Goal: Information Seeking & Learning: Learn about a topic

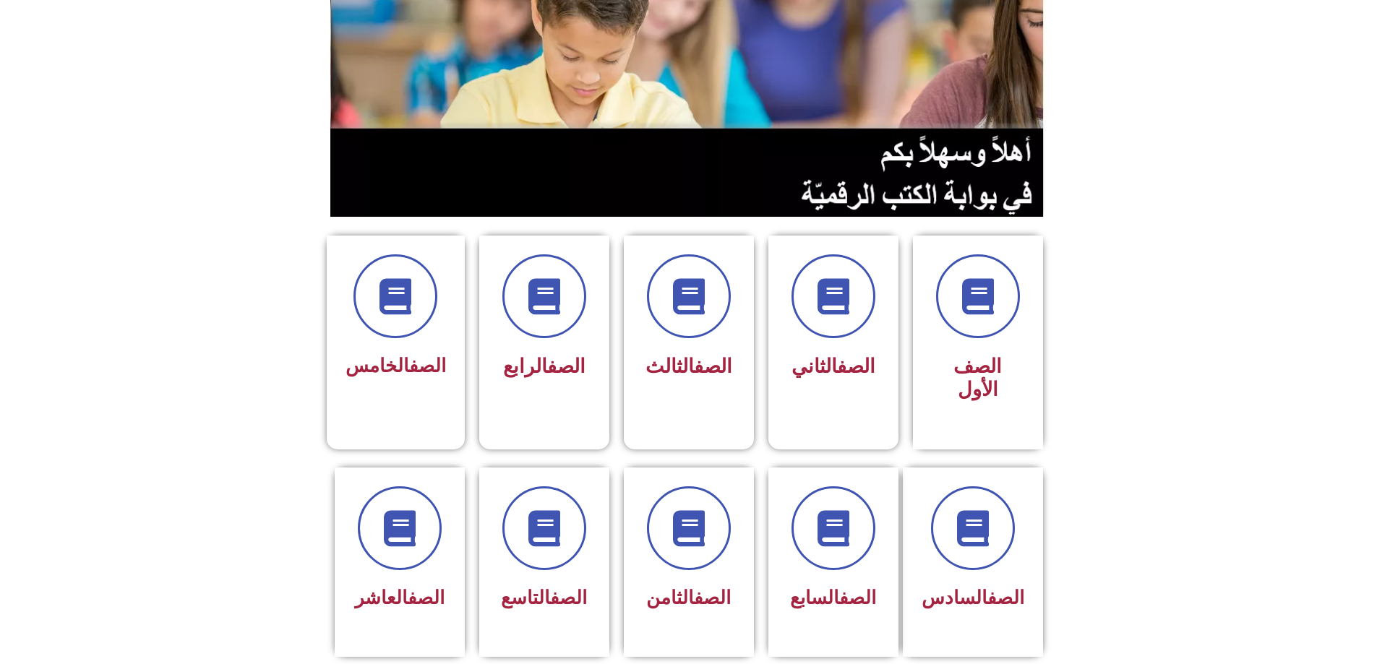
scroll to position [217, 0]
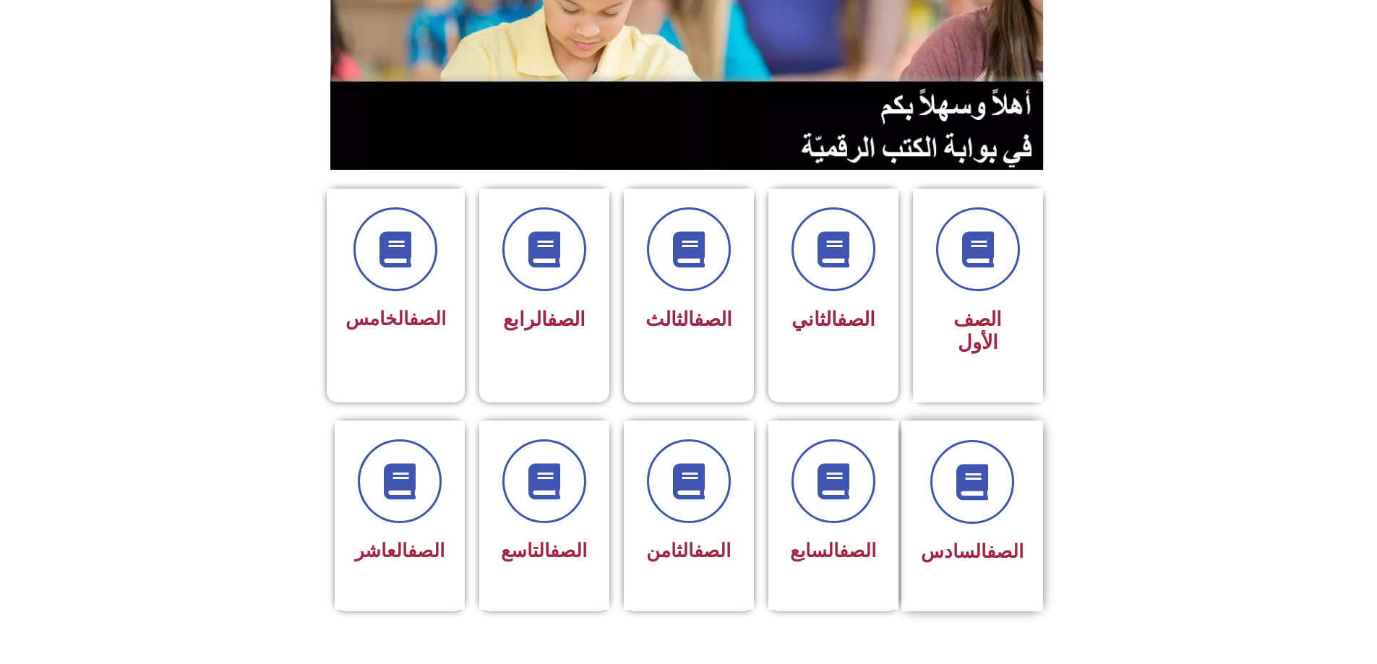
click at [965, 466] on div at bounding box center [972, 482] width 103 height 84
click at [842, 448] on span at bounding box center [833, 482] width 93 height 93
click at [703, 469] on div "الصف الثامن" at bounding box center [688, 505] width 91 height 130
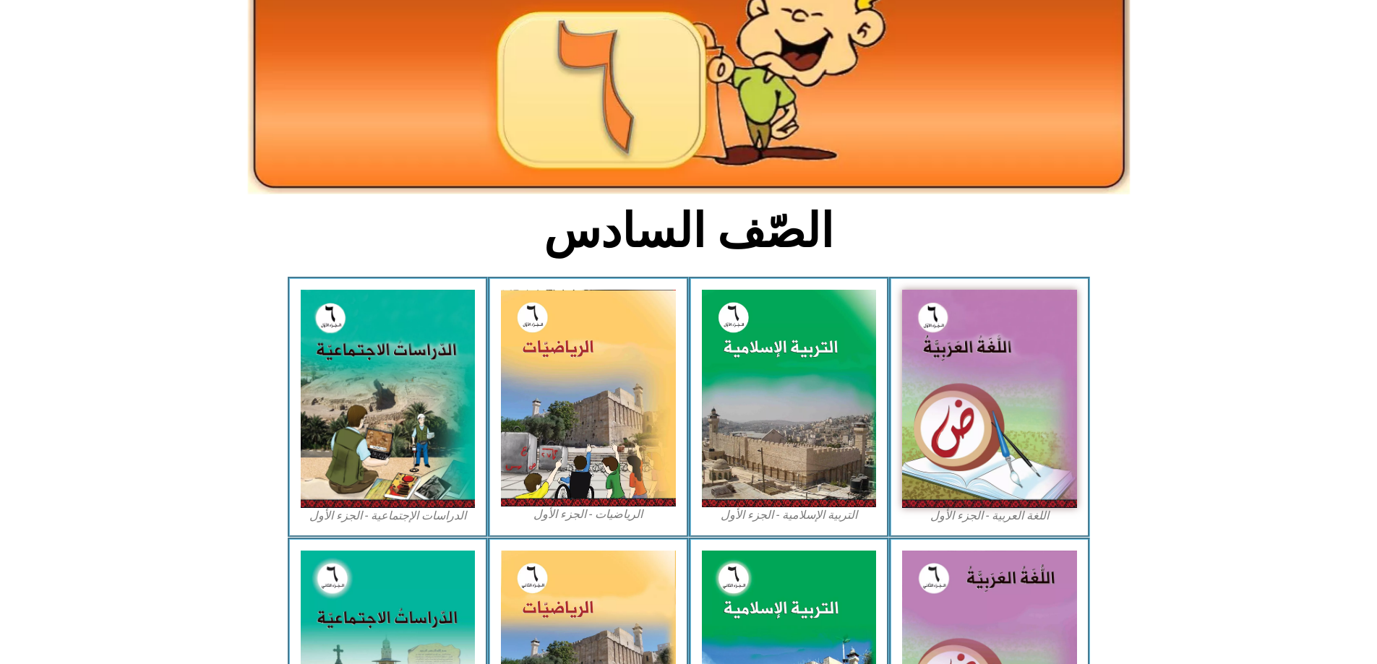
scroll to position [217, 0]
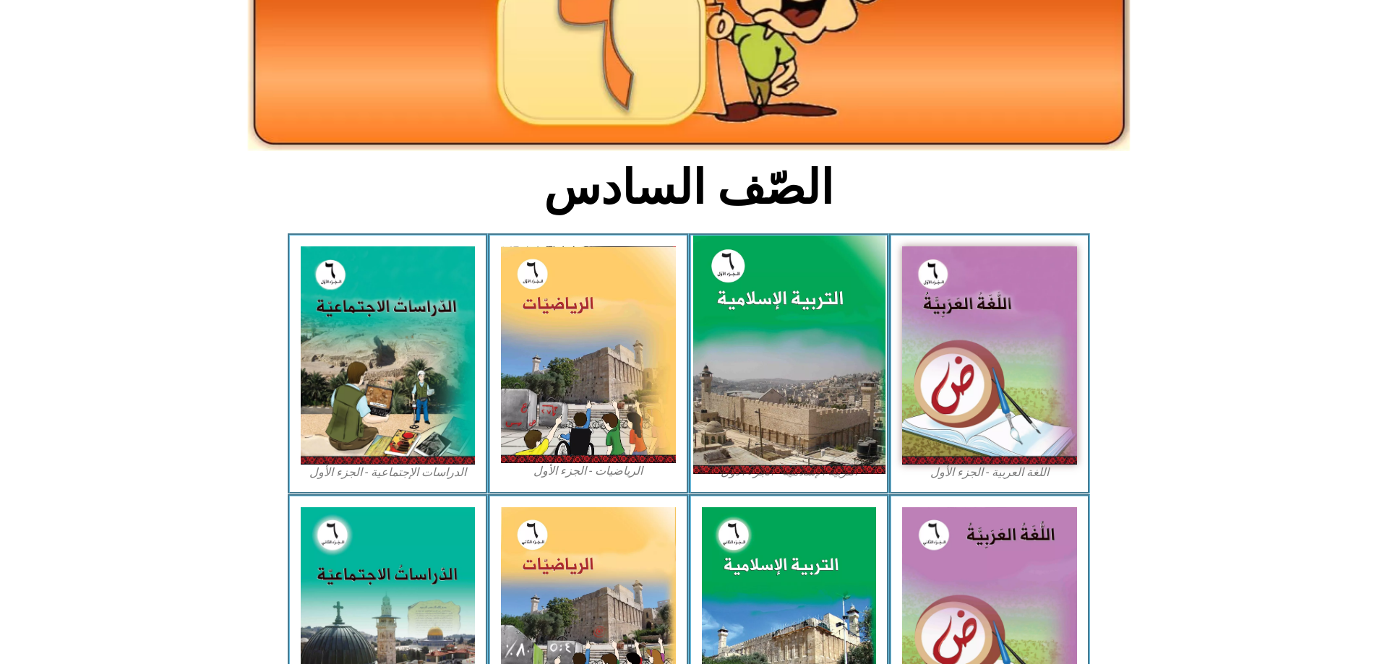
click at [820, 359] on img at bounding box center [789, 355] width 192 height 239
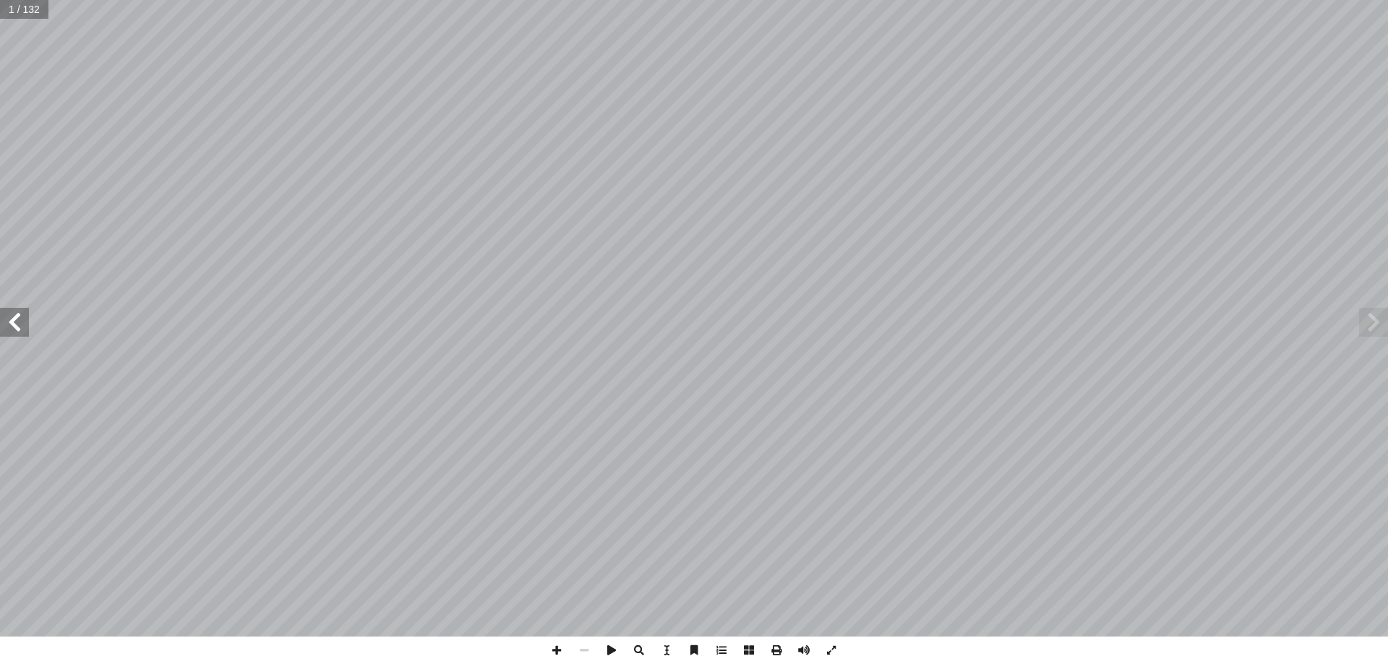
click at [22, 330] on span at bounding box center [14, 322] width 29 height 29
click at [16, 328] on span at bounding box center [14, 322] width 29 height 29
click at [1374, 336] on span at bounding box center [1373, 322] width 29 height 29
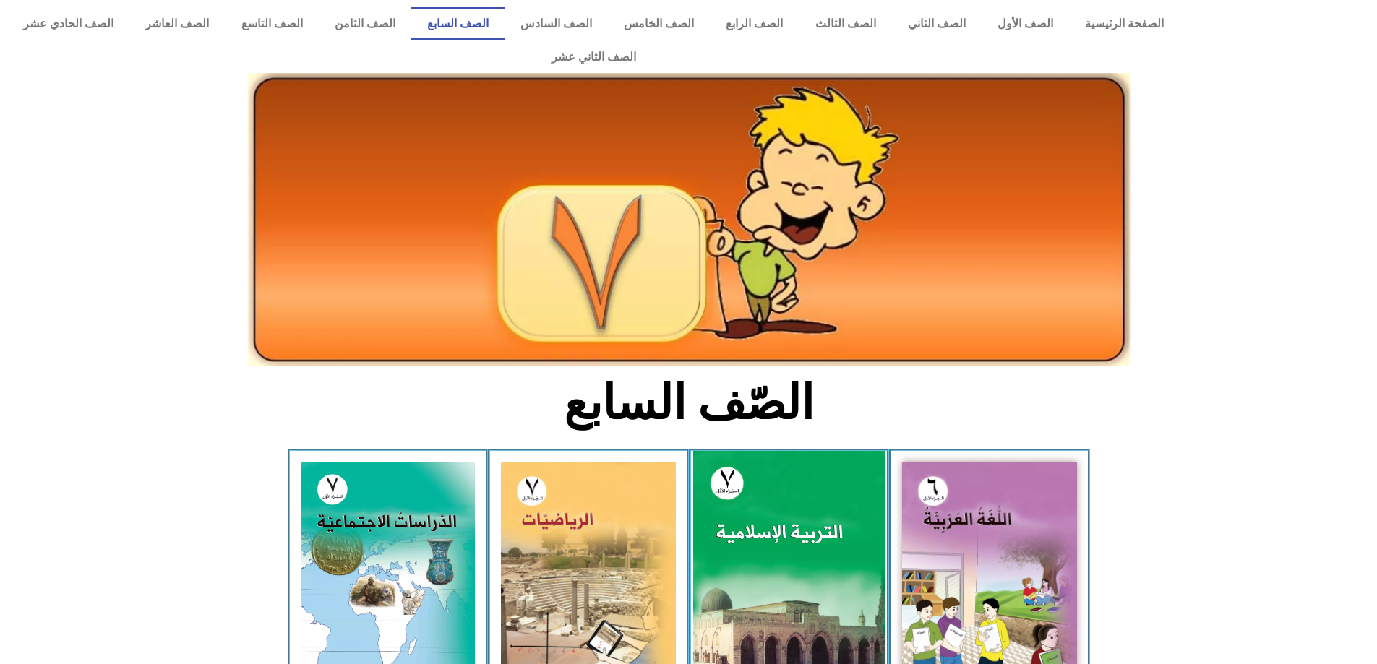
click at [772, 503] on img at bounding box center [789, 571] width 192 height 240
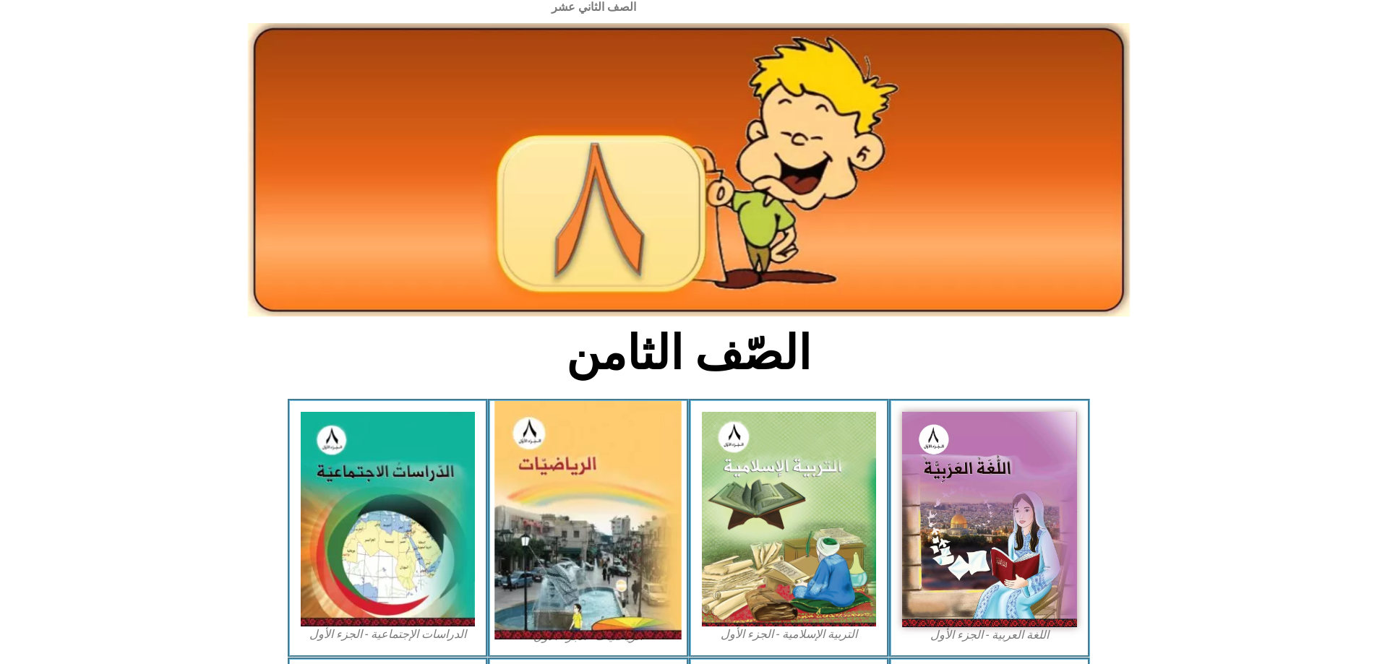
scroll to position [145, 0]
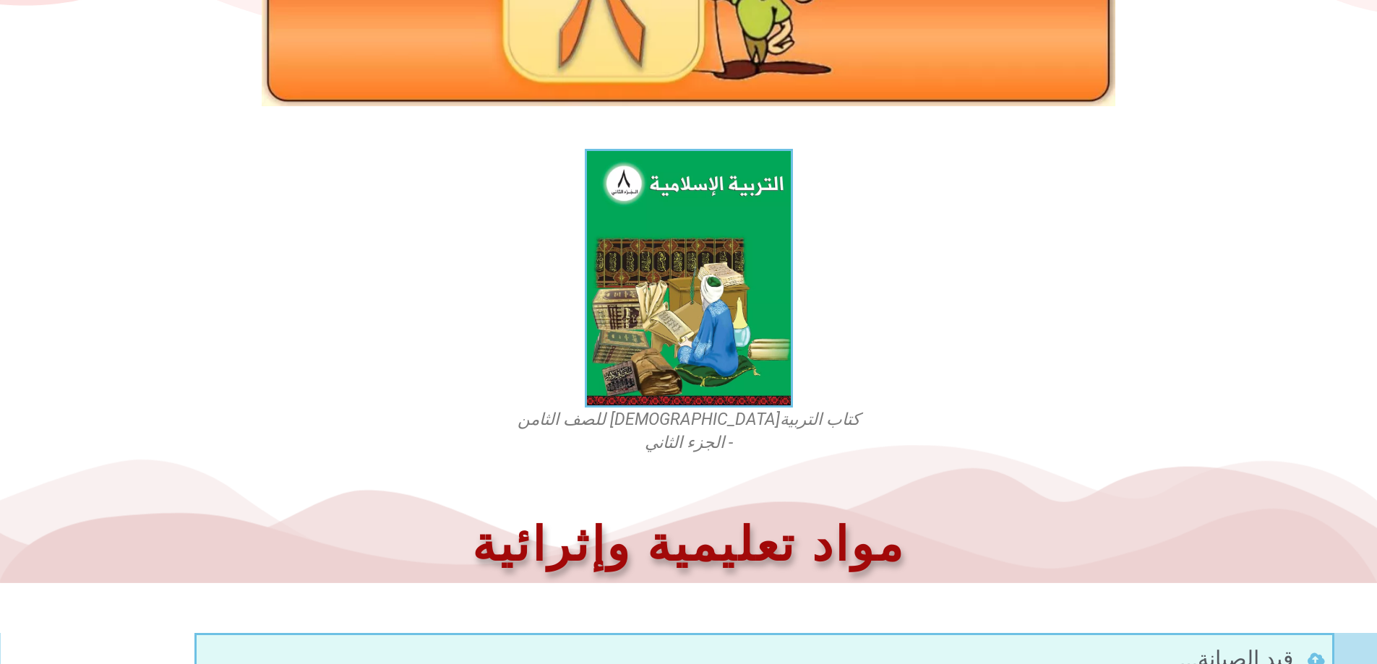
scroll to position [289, 0]
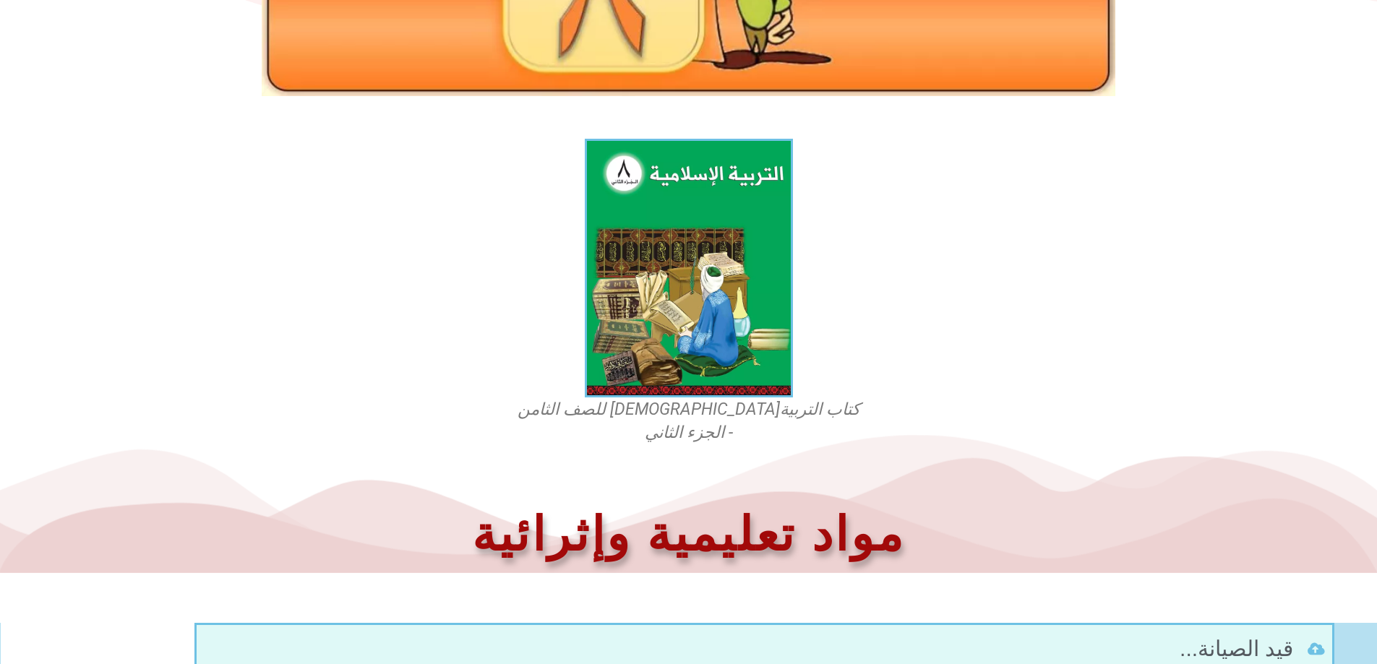
click at [964, 244] on section "كتاب التربيةالإسلامية للصف الثامن - الجزء الثاني" at bounding box center [688, 292] width 1377 height 321
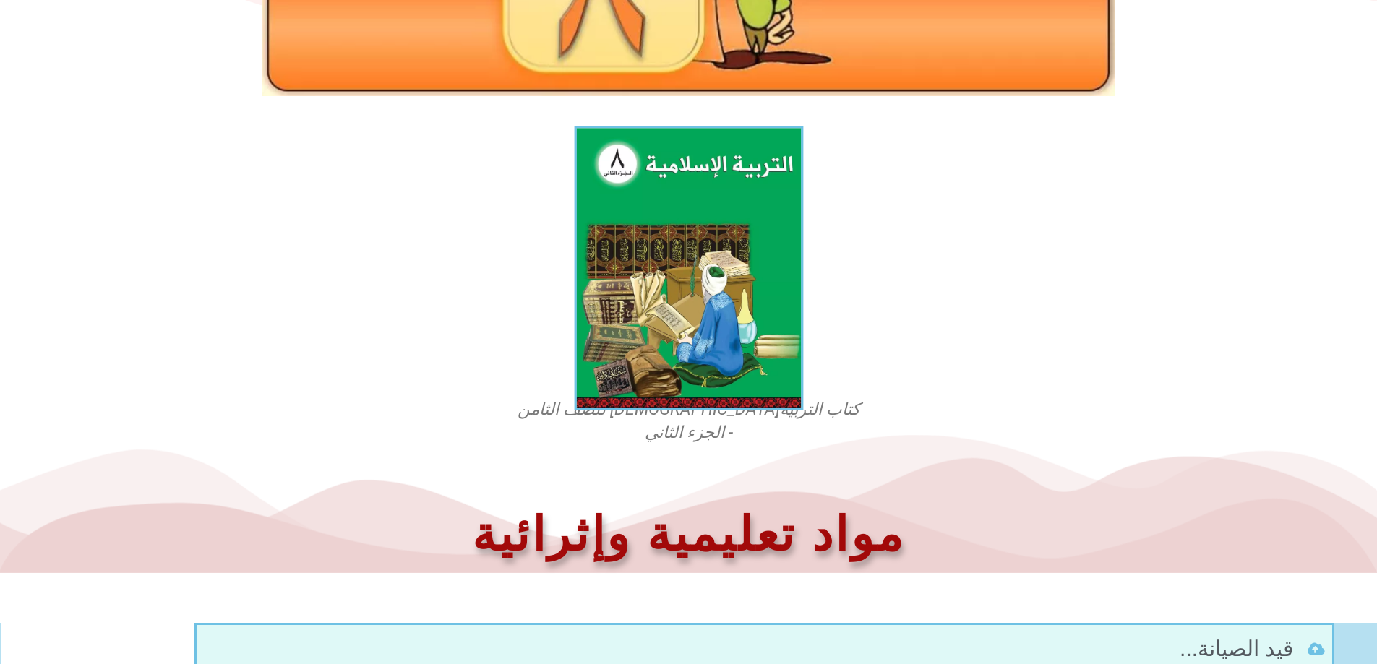
click at [631, 255] on img at bounding box center [688, 268] width 229 height 285
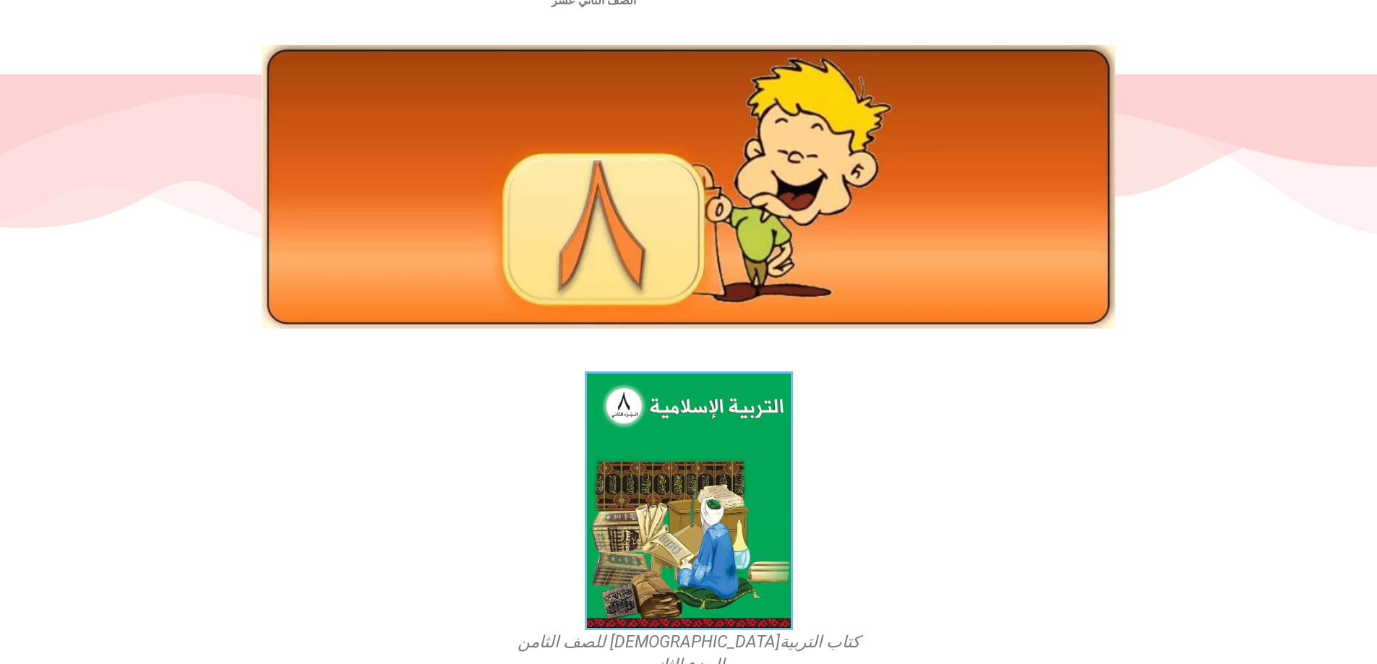
scroll to position [0, 0]
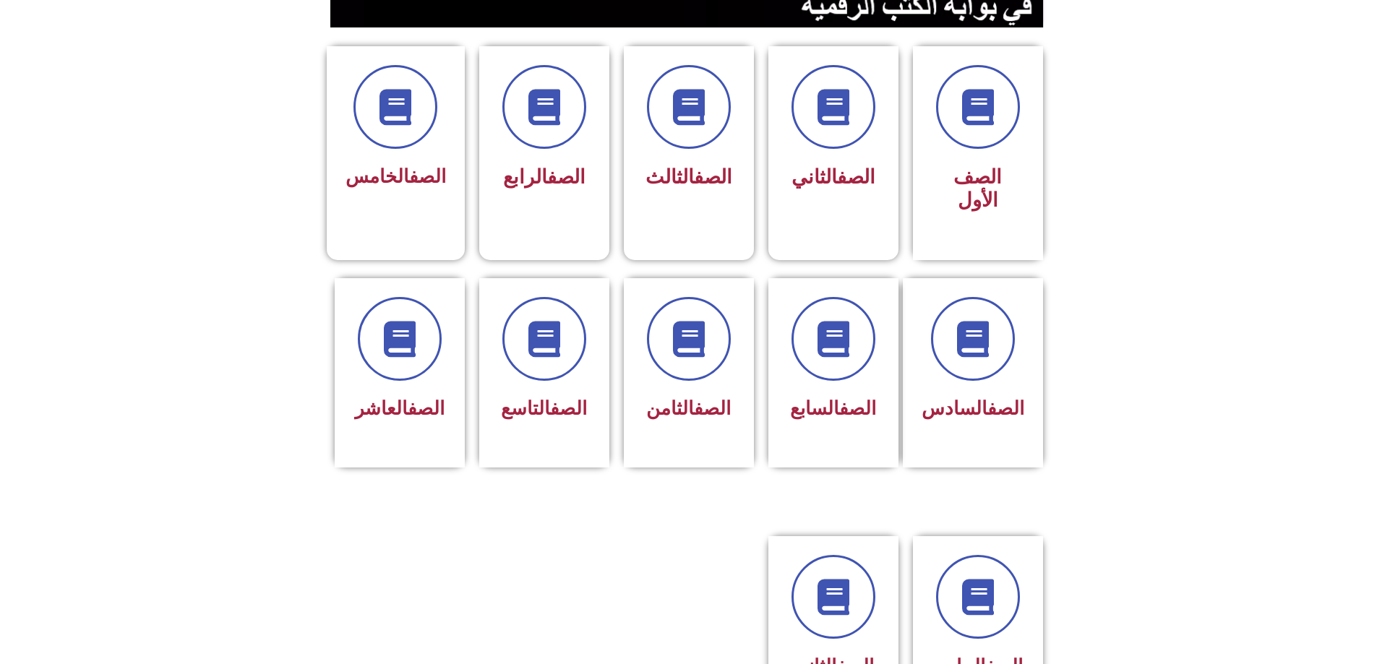
scroll to position [362, 0]
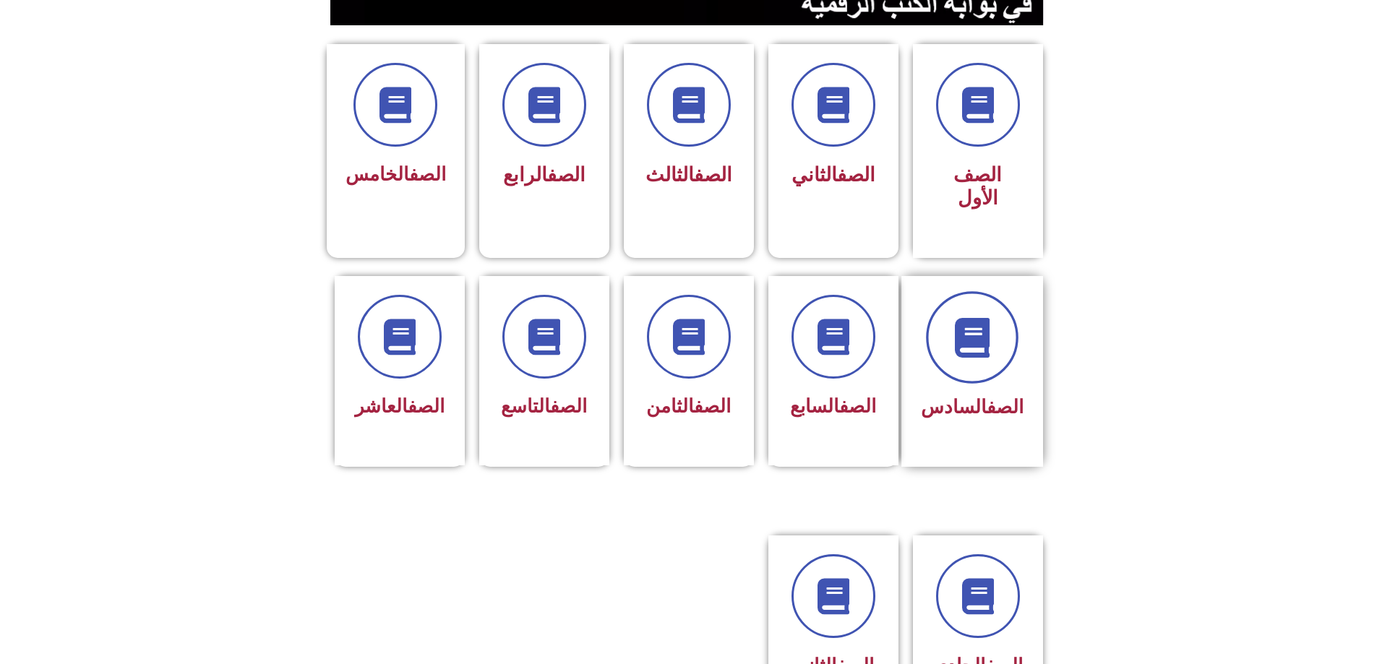
click at [967, 304] on span at bounding box center [972, 337] width 93 height 93
click at [822, 317] on icon at bounding box center [833, 337] width 40 height 40
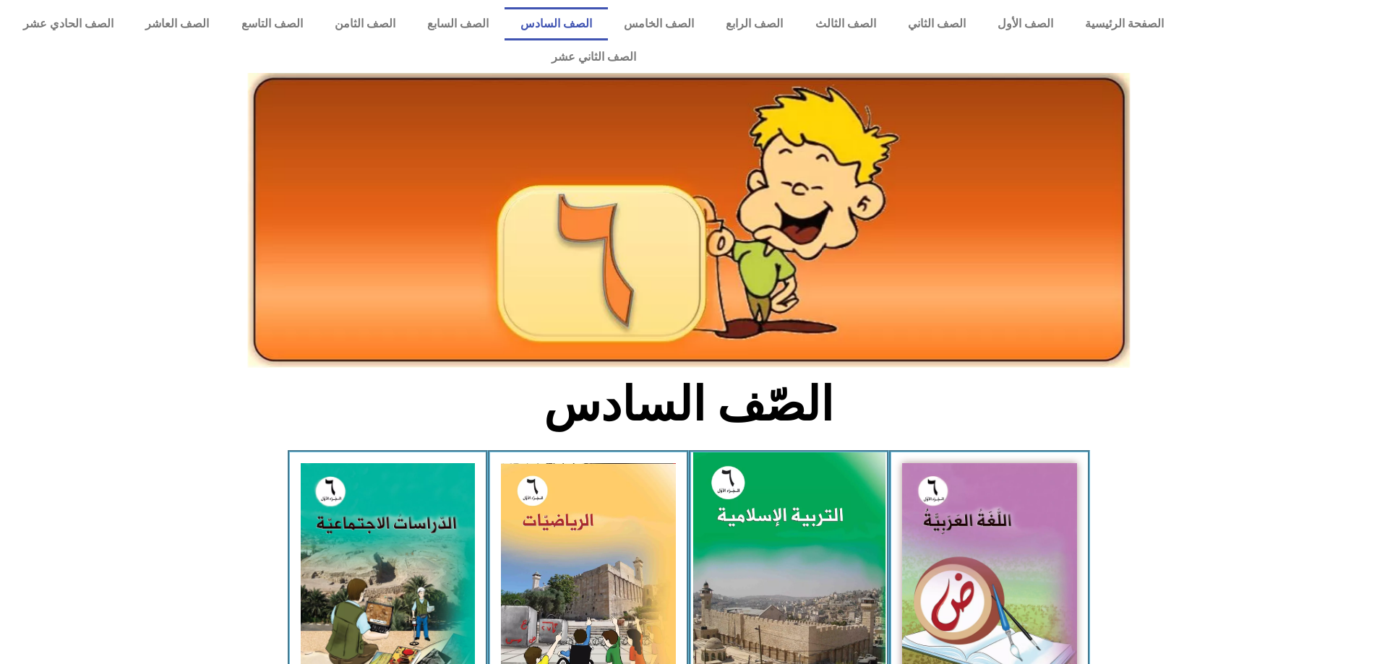
click at [763, 521] on img at bounding box center [789, 572] width 192 height 239
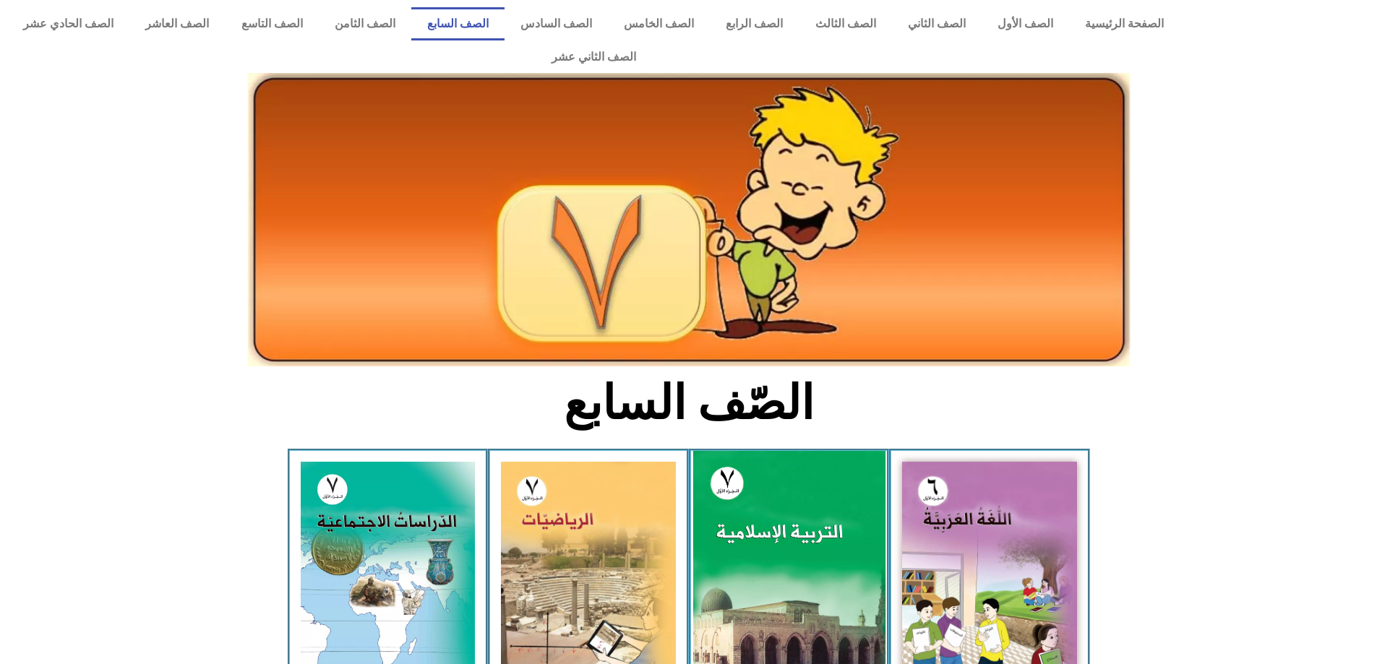
click at [786, 465] on img at bounding box center [789, 571] width 192 height 240
